Goal: Task Accomplishment & Management: Use online tool/utility

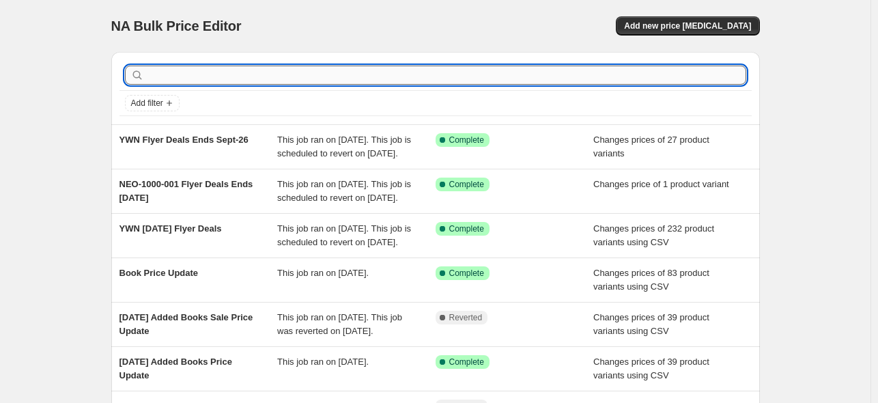
click at [356, 74] on input "text" at bounding box center [447, 75] width 600 height 19
type input "AOR"
